Goal: Transaction & Acquisition: Subscribe to service/newsletter

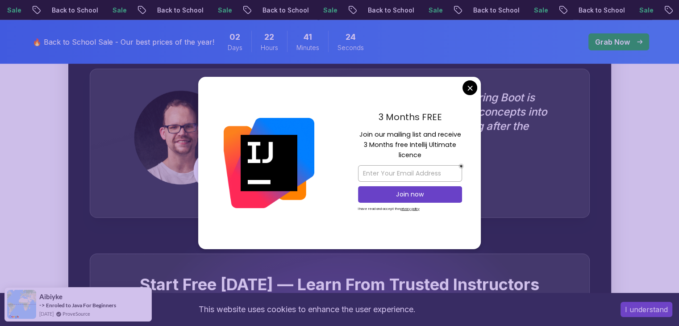
scroll to position [2521, 0]
click at [409, 194] on p "Join now" at bounding box center [410, 194] width 84 height 9
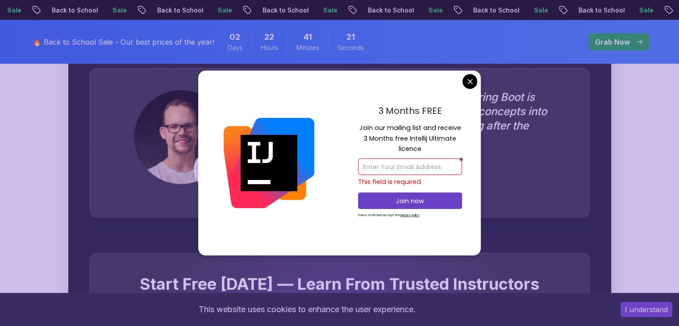
click at [400, 172] on input "email" at bounding box center [410, 166] width 104 height 17
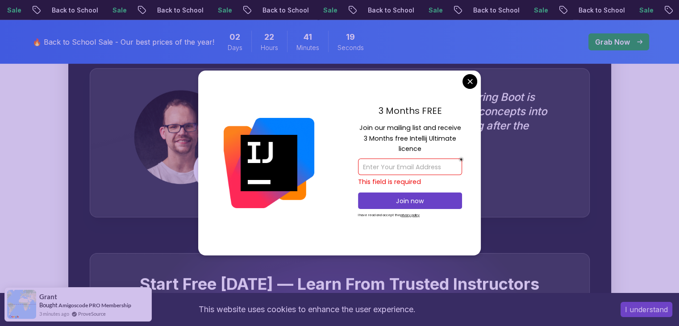
type input "[EMAIL_ADDRESS][DOMAIN_NAME]"
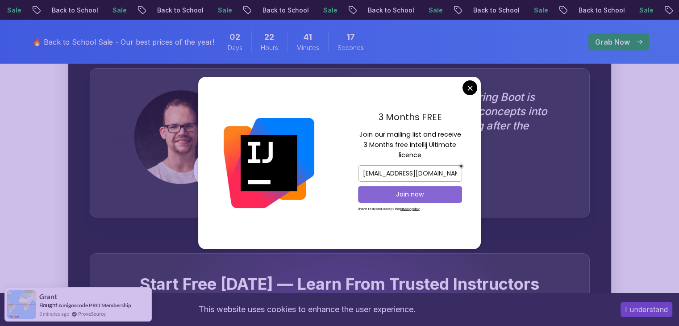
click at [410, 197] on p "Join now" at bounding box center [410, 194] width 84 height 9
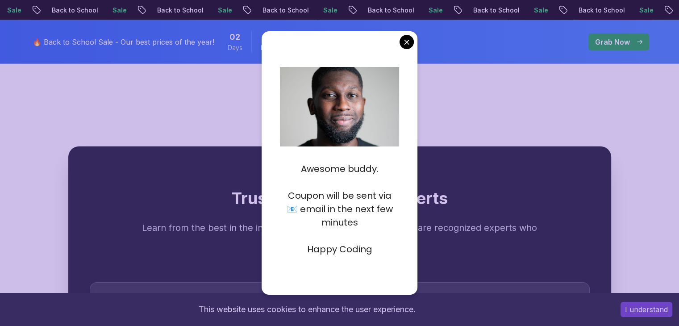
scroll to position [2305, 0]
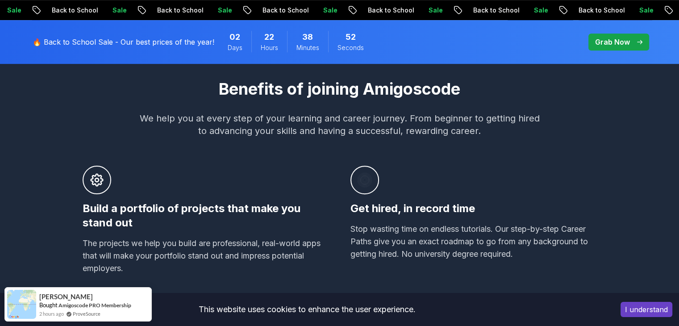
scroll to position [439, 0]
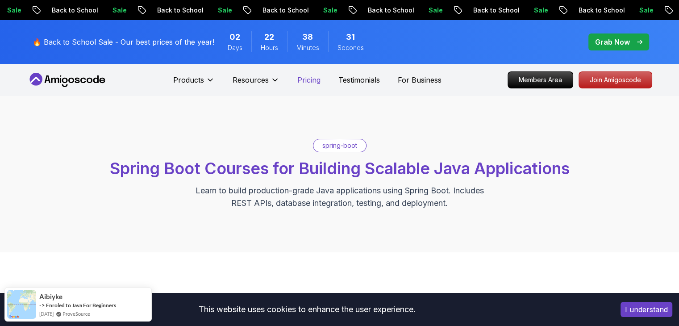
click at [317, 83] on p "Pricing" at bounding box center [308, 79] width 23 height 11
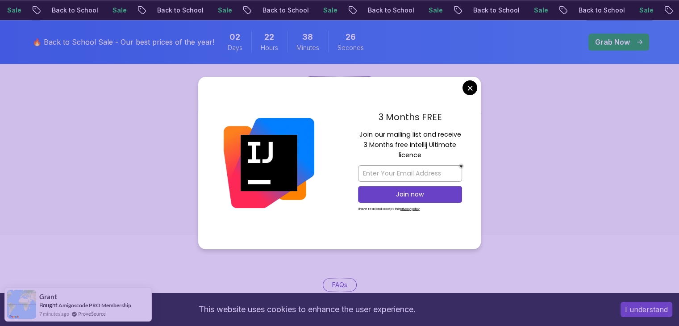
scroll to position [1181, 0]
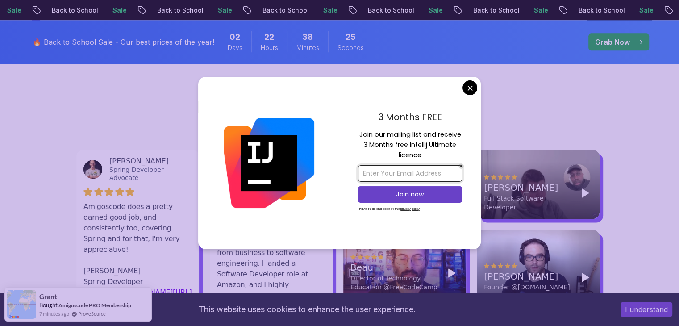
click at [419, 172] on input "email" at bounding box center [410, 173] width 104 height 17
type input "[EMAIL_ADDRESS][DOMAIN_NAME]"
click at [406, 194] on p "Join now" at bounding box center [410, 194] width 84 height 9
